Goal: Task Accomplishment & Management: Use online tool/utility

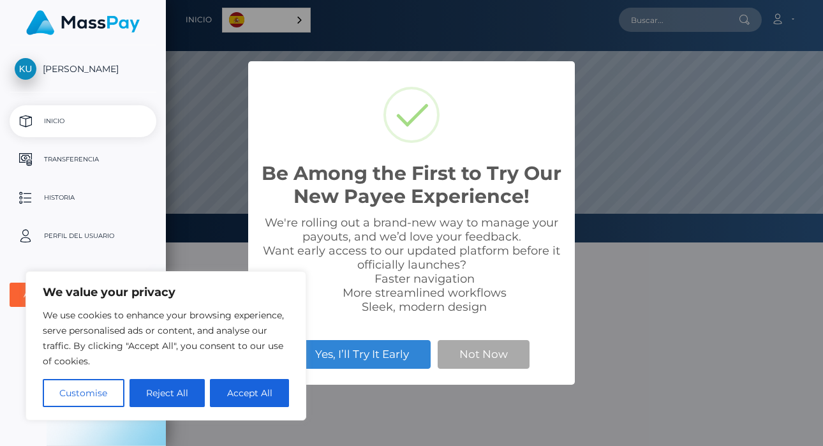
scroll to position [242, 657]
click at [462, 350] on button "Not Now" at bounding box center [484, 354] width 92 height 28
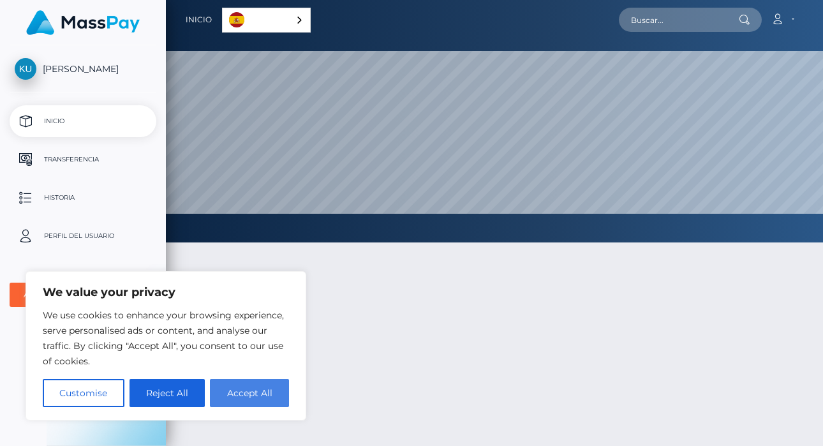
click at [271, 391] on button "Accept All" at bounding box center [249, 393] width 79 height 28
checkbox input "true"
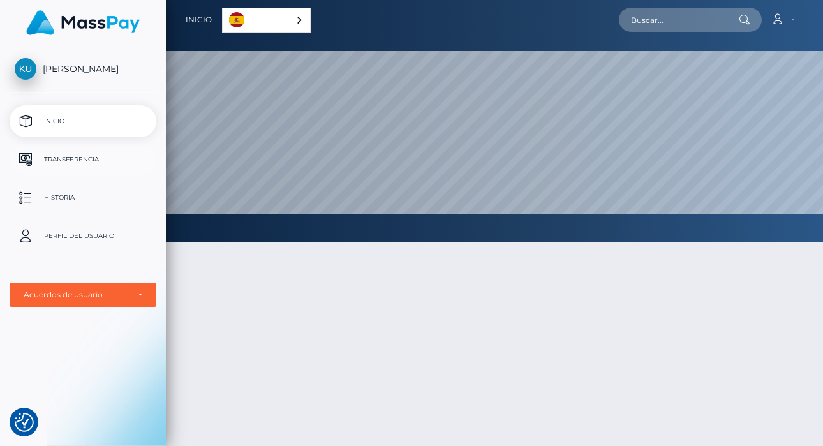
click at [76, 168] on p "Transferencia" at bounding box center [83, 159] width 136 height 19
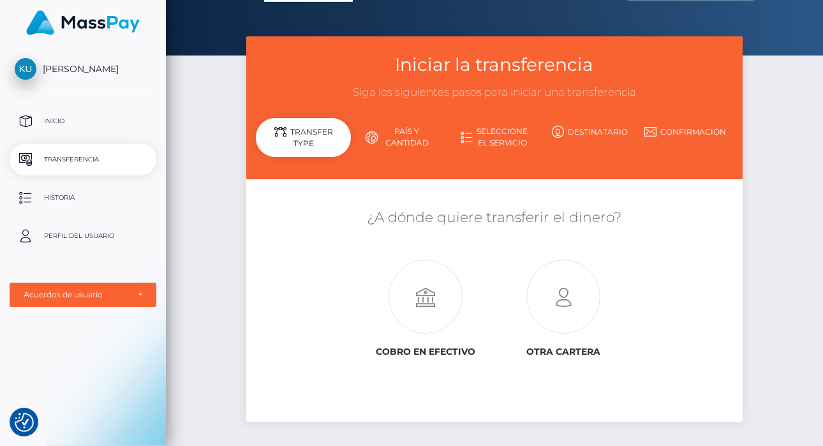
scroll to position [26, 0]
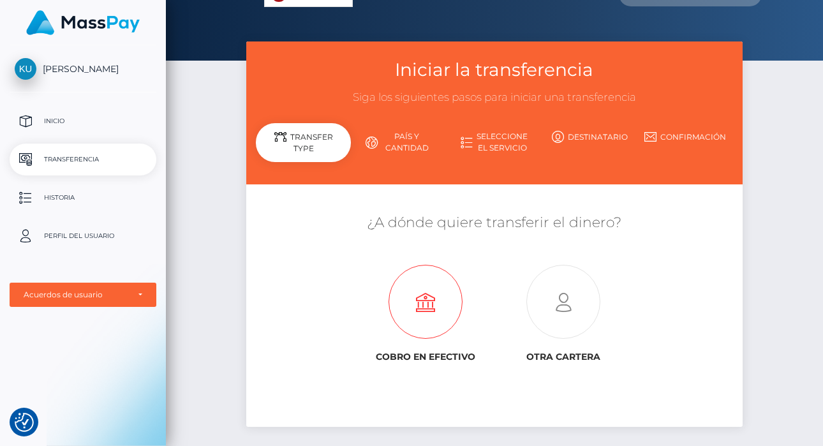
click at [418, 300] on icon at bounding box center [426, 302] width 138 height 74
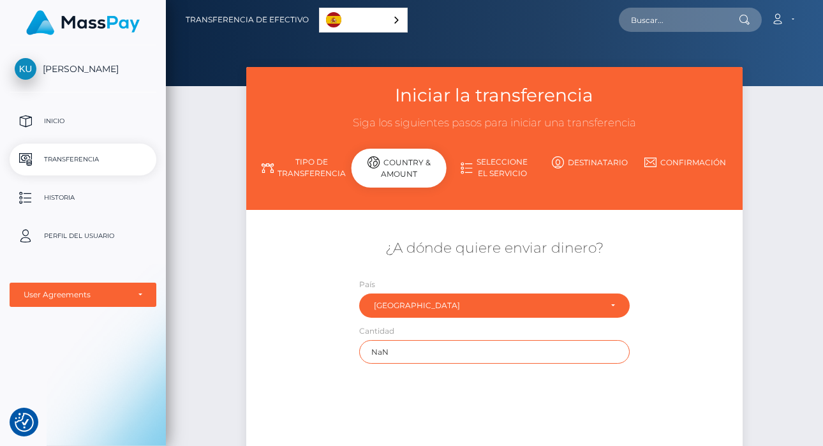
click at [406, 345] on input "NaN" at bounding box center [494, 352] width 270 height 24
click at [385, 350] on input "NaN" at bounding box center [494, 352] width 270 height 24
click at [596, 343] on input "NaN" at bounding box center [494, 352] width 270 height 24
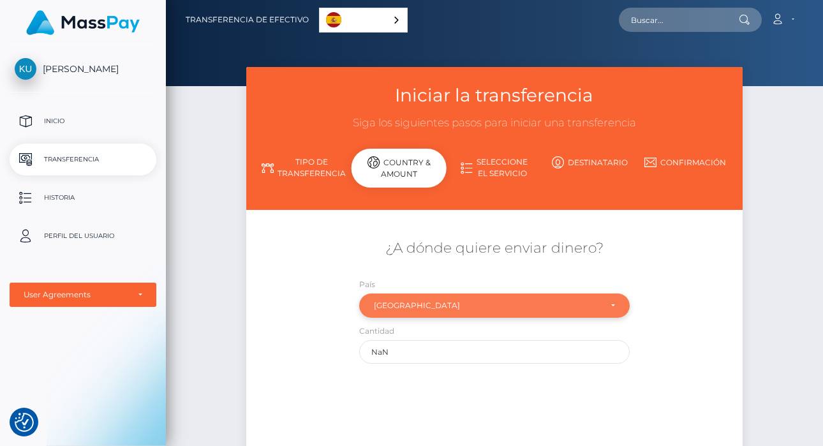
click at [591, 309] on div "Mexico" at bounding box center [487, 305] width 226 height 10
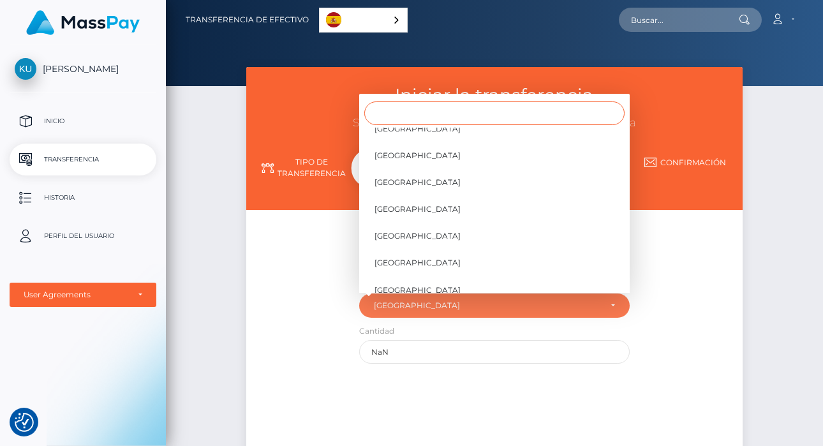
click at [515, 111] on input "Search" at bounding box center [494, 113] width 260 height 24
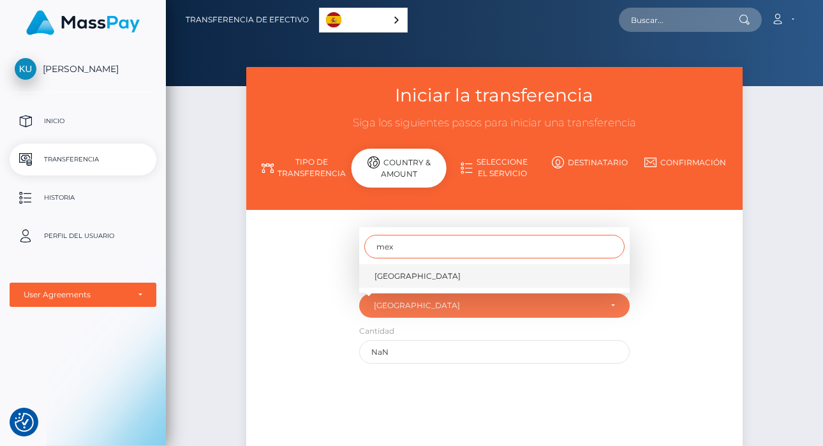
type input "mex"
click at [448, 272] on link "Mexico" at bounding box center [494, 276] width 270 height 24
select select "MEX"
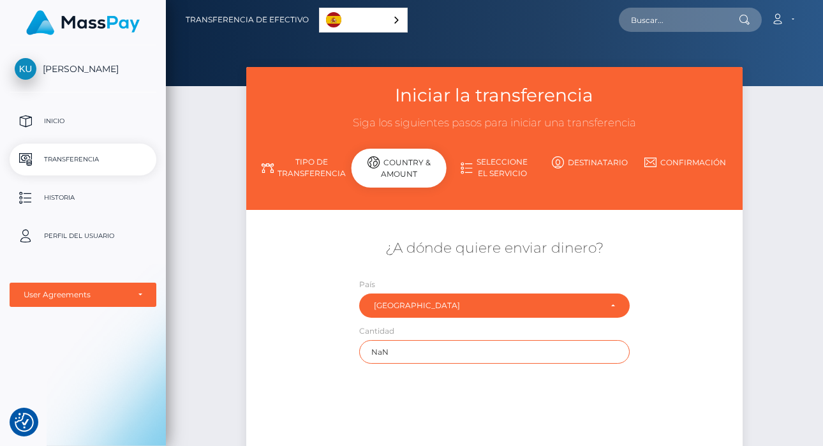
click at [452, 350] on input "NaN" at bounding box center [494, 352] width 270 height 24
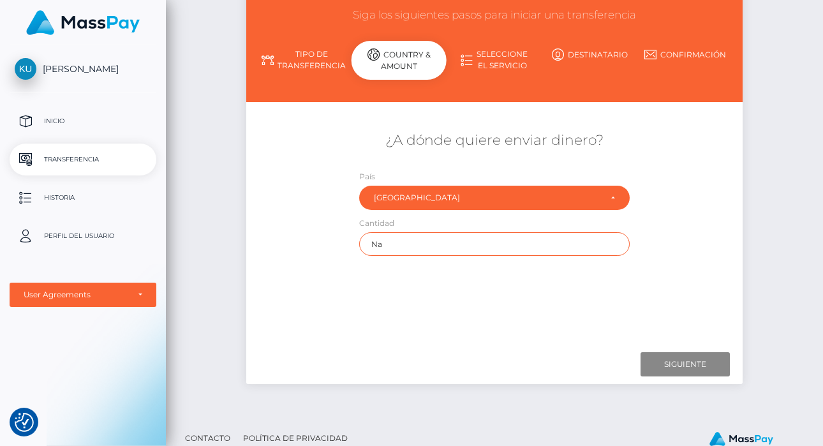
type input "N"
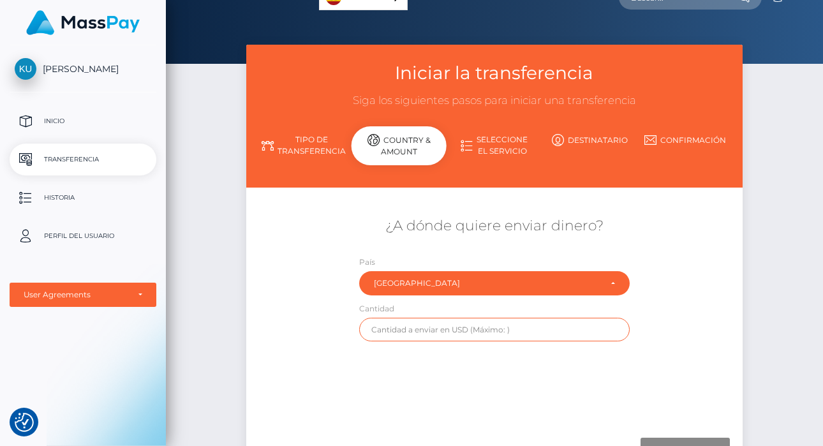
scroll to position [21, 0]
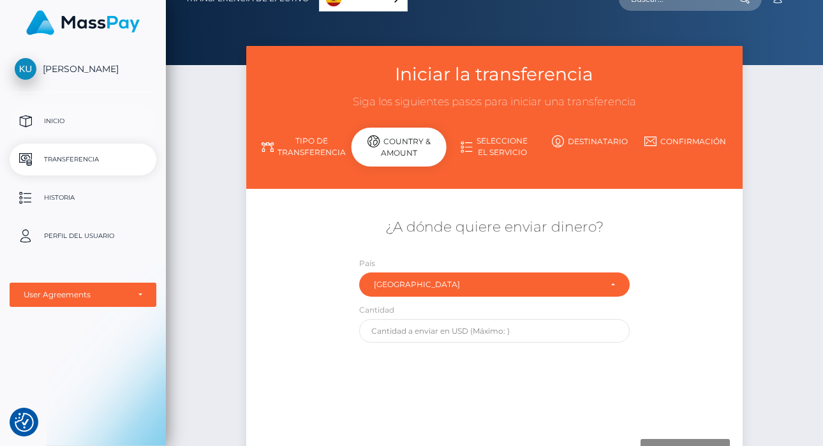
click at [76, 135] on link "Inicio" at bounding box center [83, 121] width 147 height 32
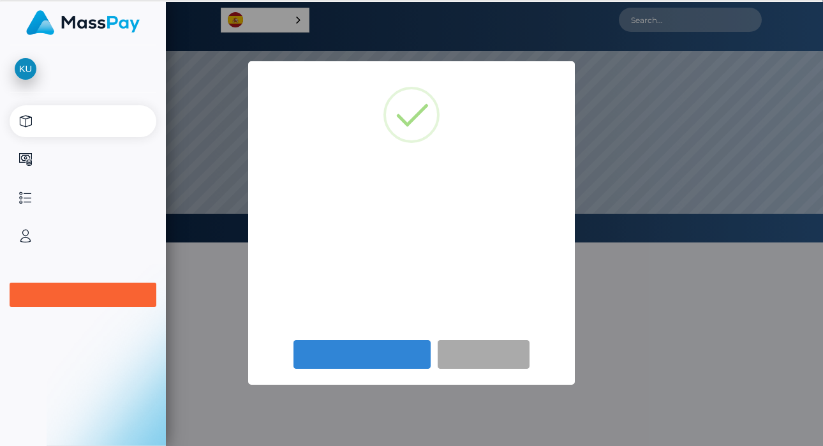
scroll to position [242, 657]
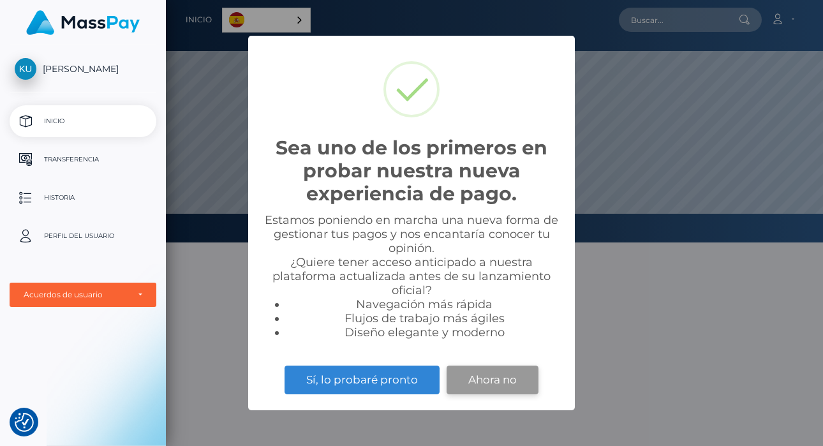
click at [494, 381] on button "Ahora no" at bounding box center [492, 379] width 92 height 28
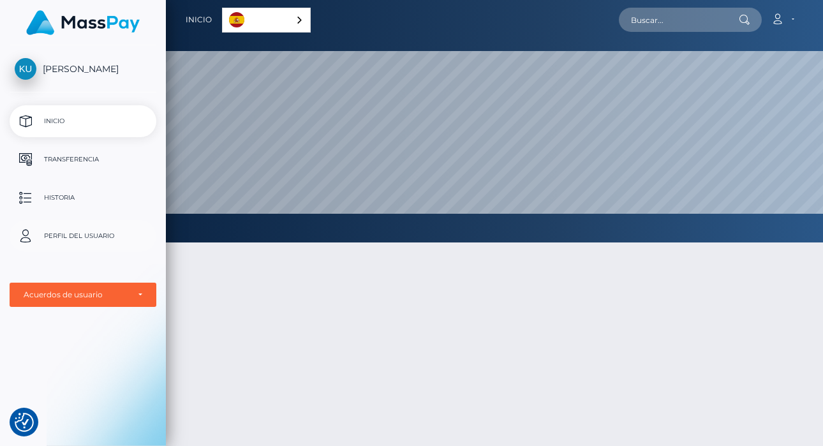
click at [98, 236] on p "Perfil del usuario" at bounding box center [83, 235] width 136 height 19
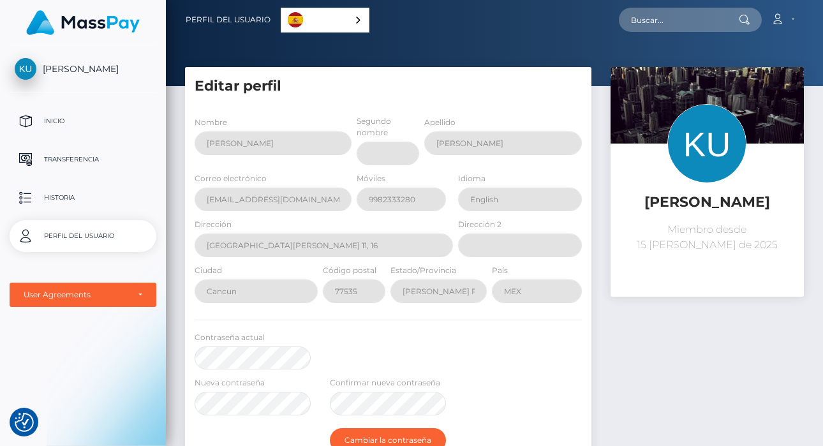
click at [82, 75] on link "[PERSON_NAME]" at bounding box center [83, 69] width 166 height 22
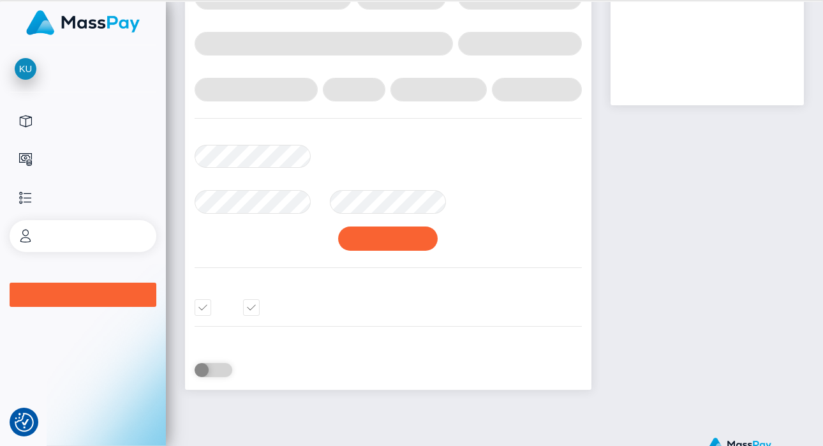
scroll to position [229, 0]
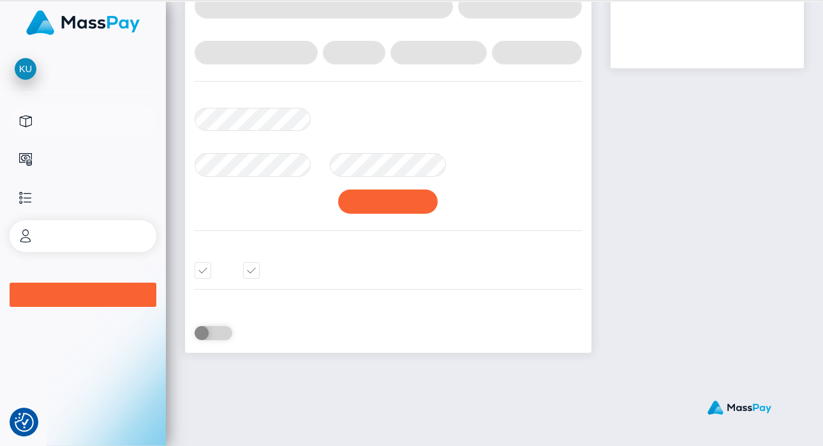
click at [47, 127] on p "Home" at bounding box center [83, 121] width 136 height 19
